Goal: Check status

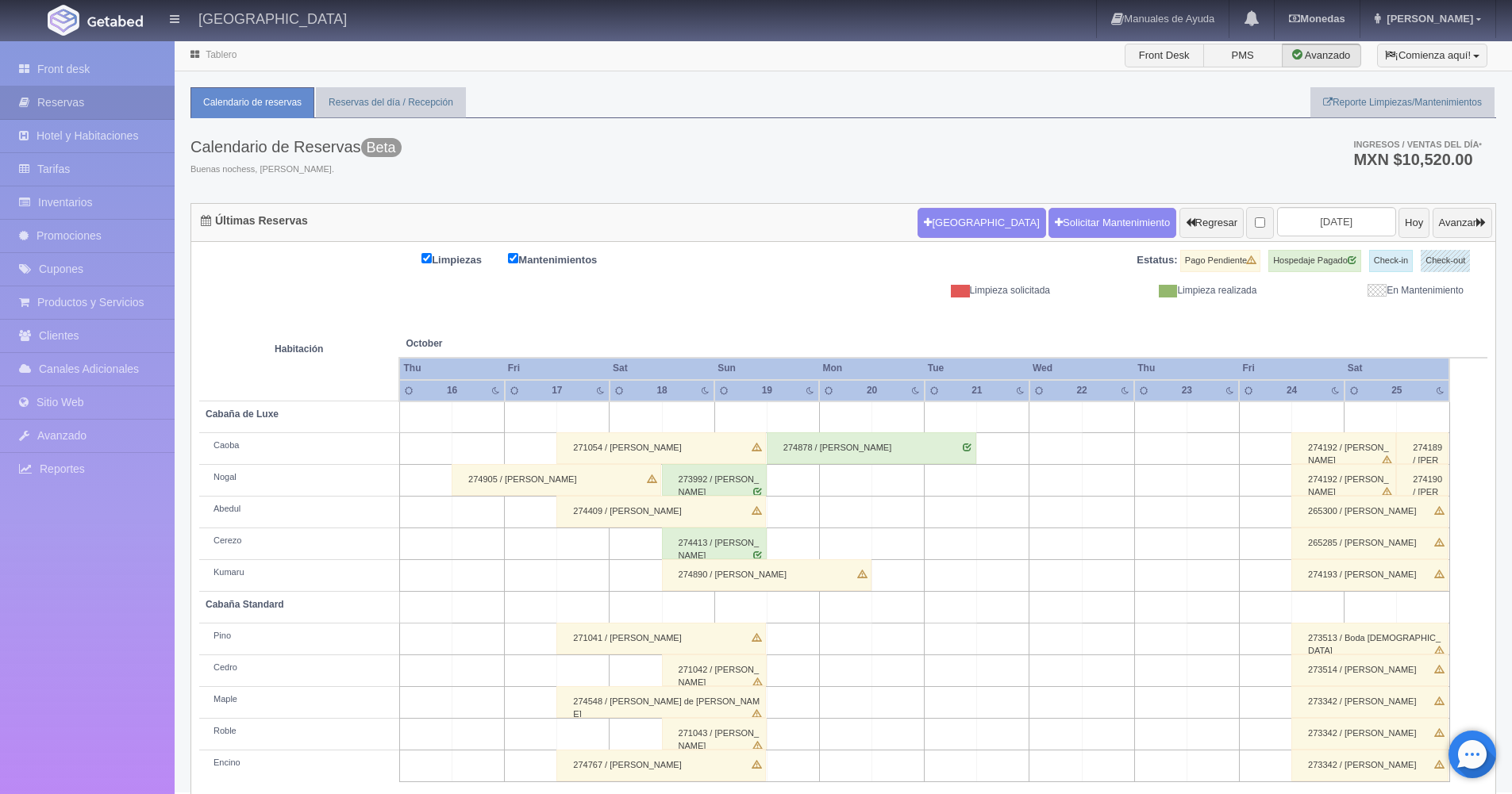
scroll to position [22, 0]
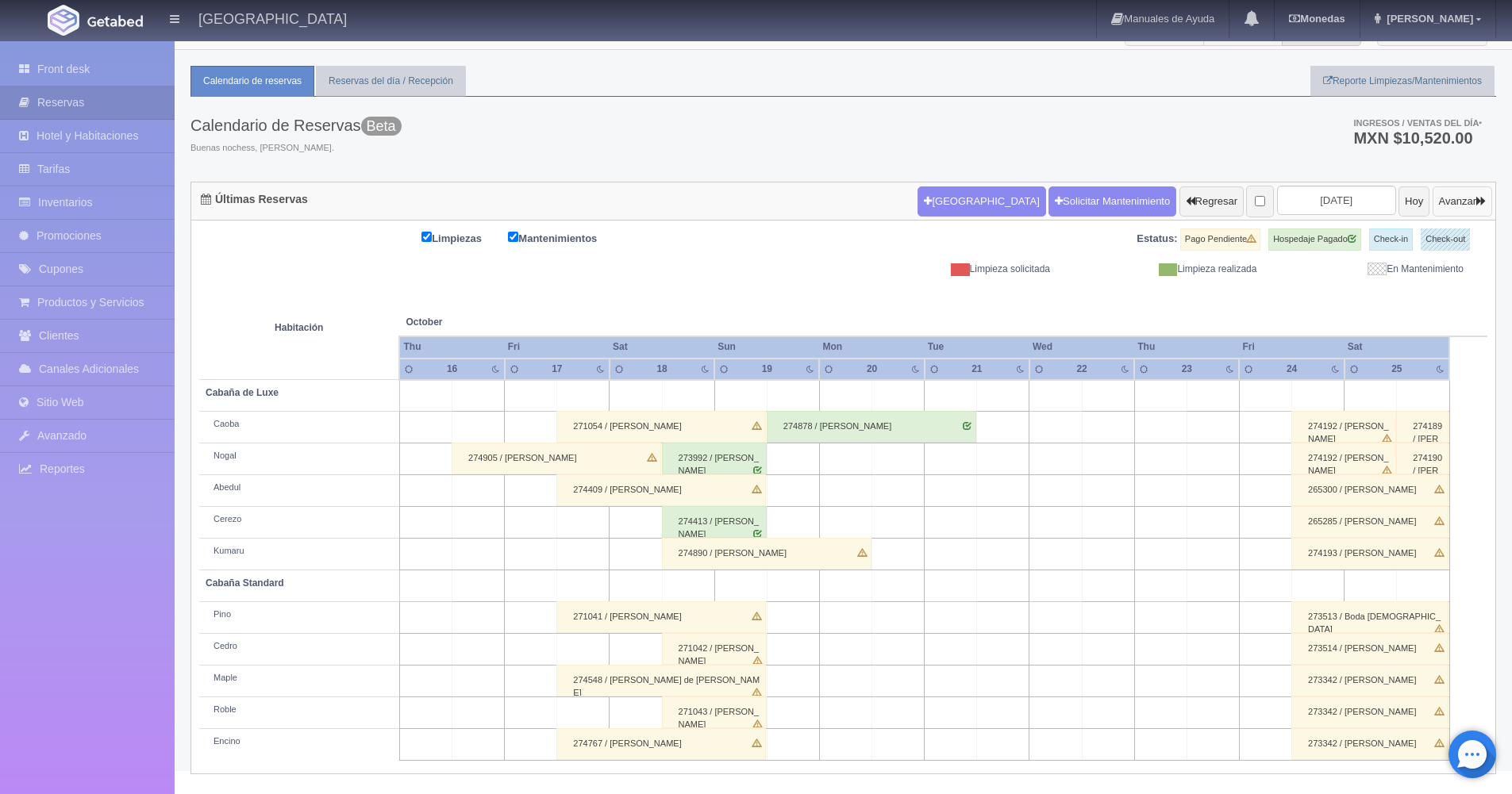
click at [1471, 207] on button "Avanzar" at bounding box center [1462, 201] width 59 height 31
click at [1463, 201] on button "Avanzar" at bounding box center [1462, 201] width 59 height 31
click at [943, 294] on th at bounding box center [1003, 306] width 157 height 60
drag, startPoint x: 943, startPoint y: 294, endPoint x: 832, endPoint y: 228, distance: 129.1
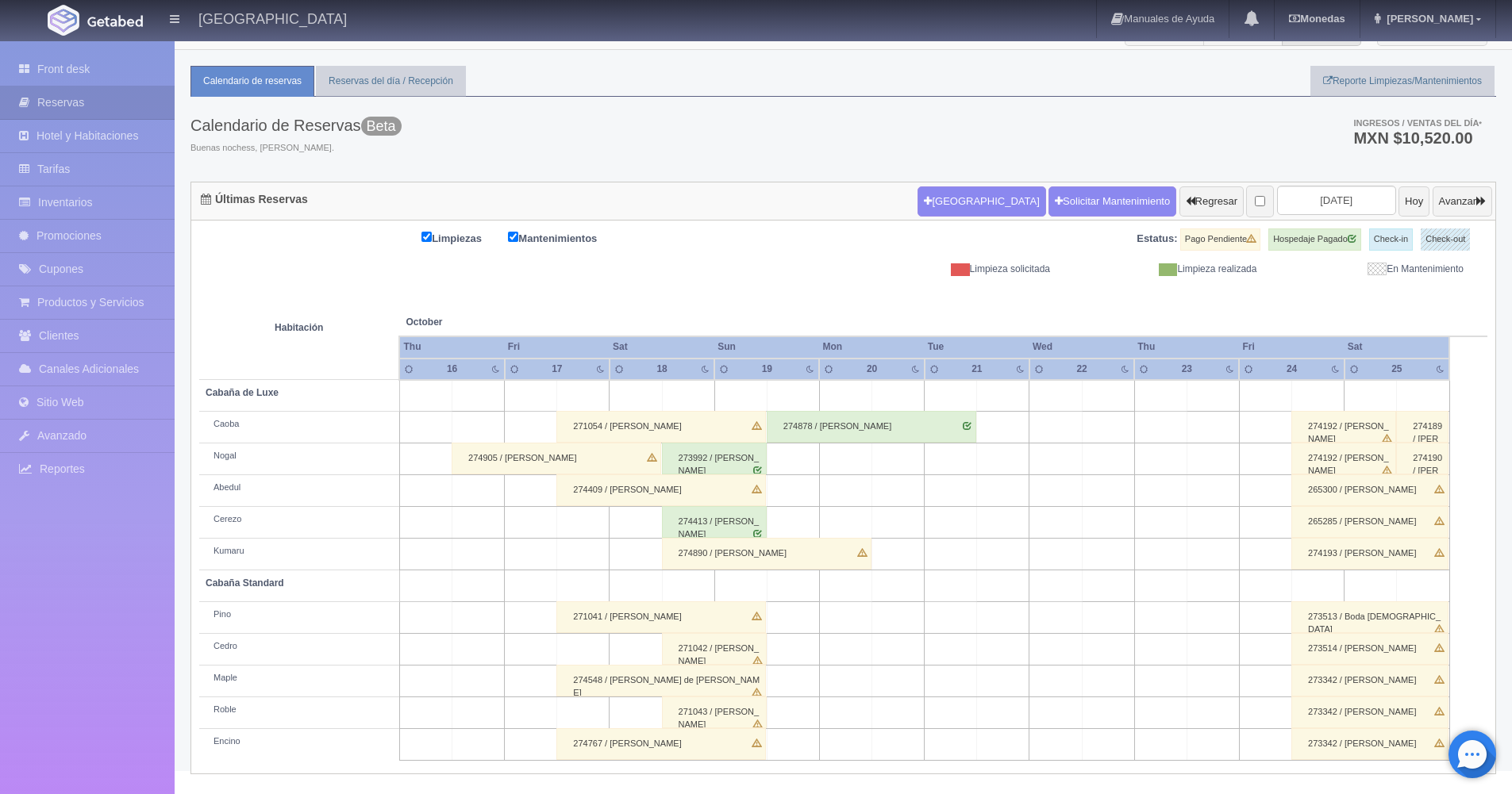
click at [934, 288] on th at bounding box center [1003, 306] width 157 height 60
click at [831, 227] on div "Limpiezas Mantenimientos Estatus: Pago Pendiente Hospedaje Pagado Check-in Chec…" at bounding box center [844, 496] width 1304 height 553
click at [799, 308] on th at bounding box center [845, 306] width 157 height 60
click at [799, 306] on th at bounding box center [845, 306] width 157 height 60
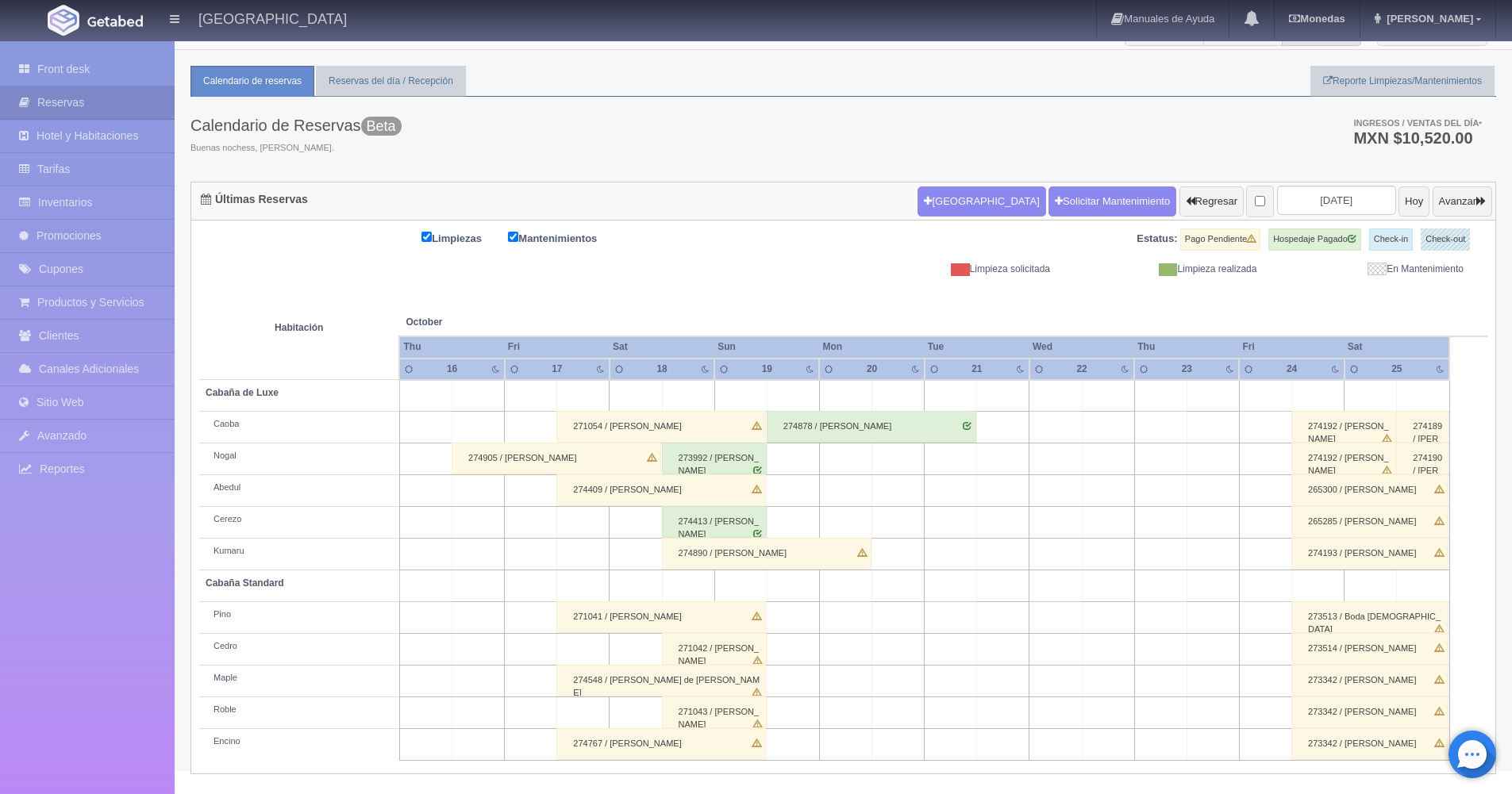
click at [799, 306] on th at bounding box center [845, 306] width 157 height 60
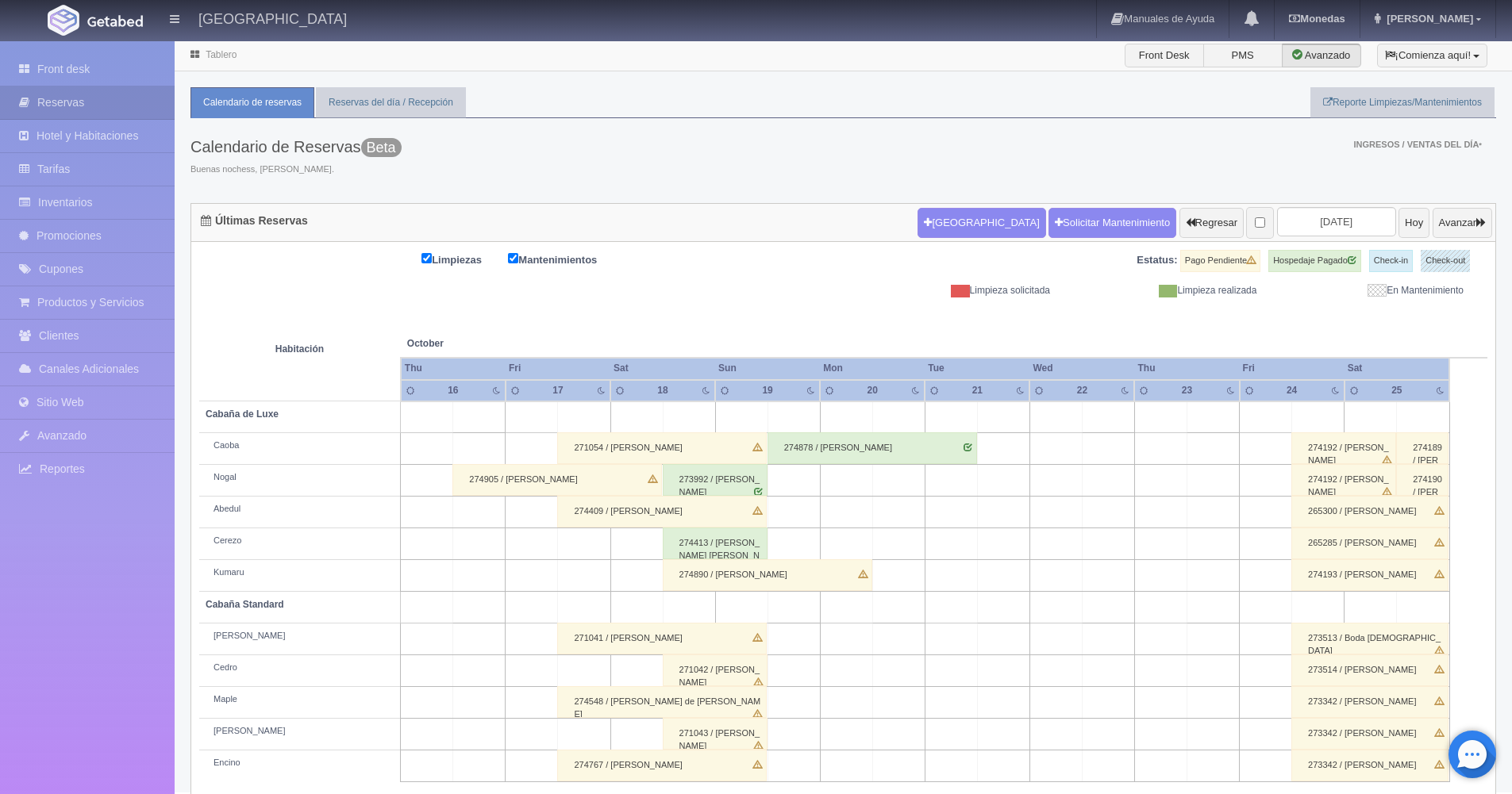
scroll to position [22, 0]
